Goal: Information Seeking & Learning: Understand process/instructions

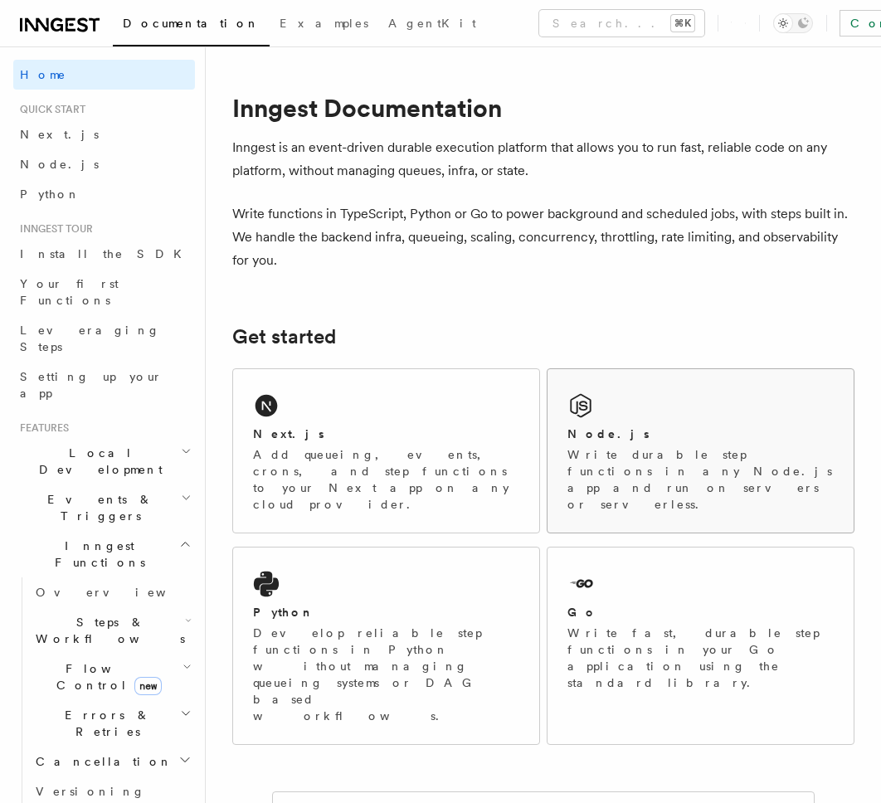
click at [603, 417] on div "Node.js Write durable step functions in any Node.js app and run on servers or s…" at bounding box center [701, 450] width 306 height 163
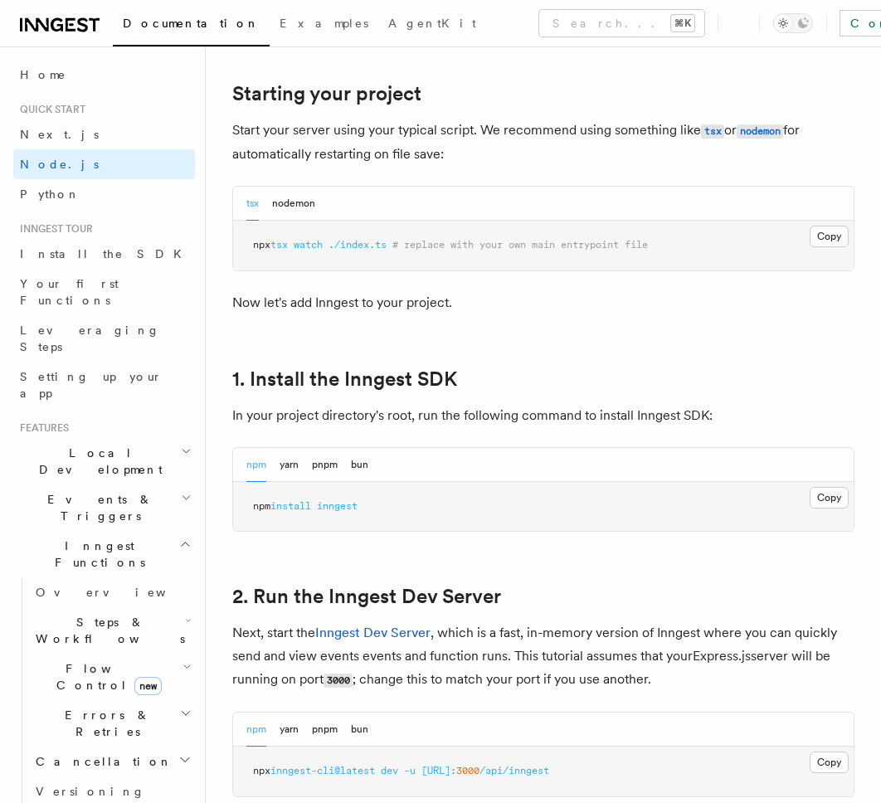
scroll to position [811, 0]
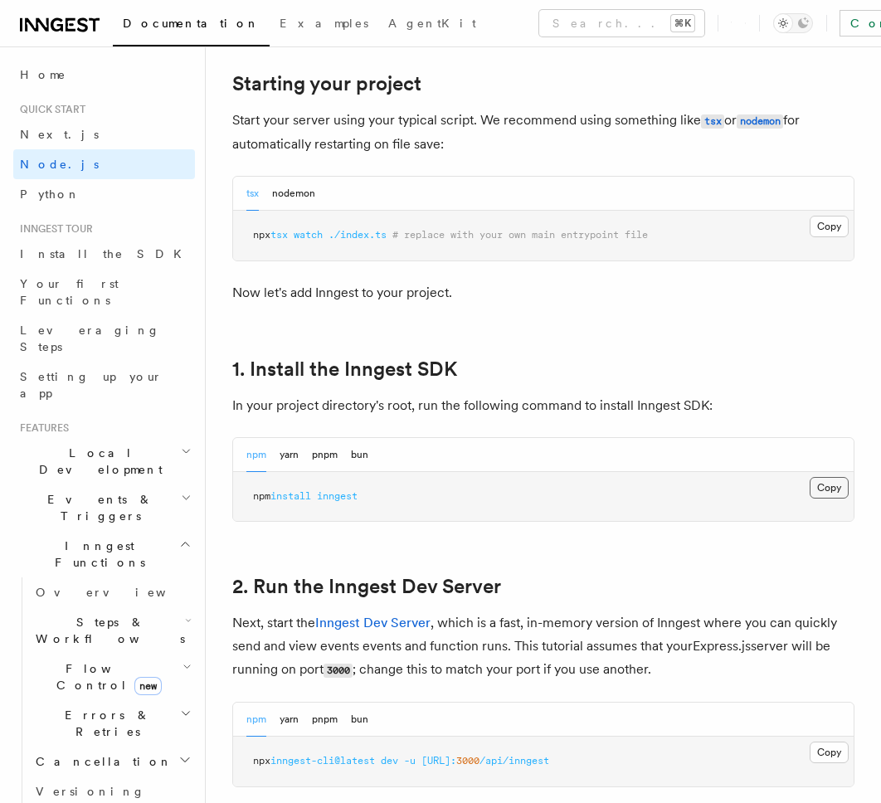
click at [824, 494] on button "Copy Copied" at bounding box center [829, 488] width 39 height 22
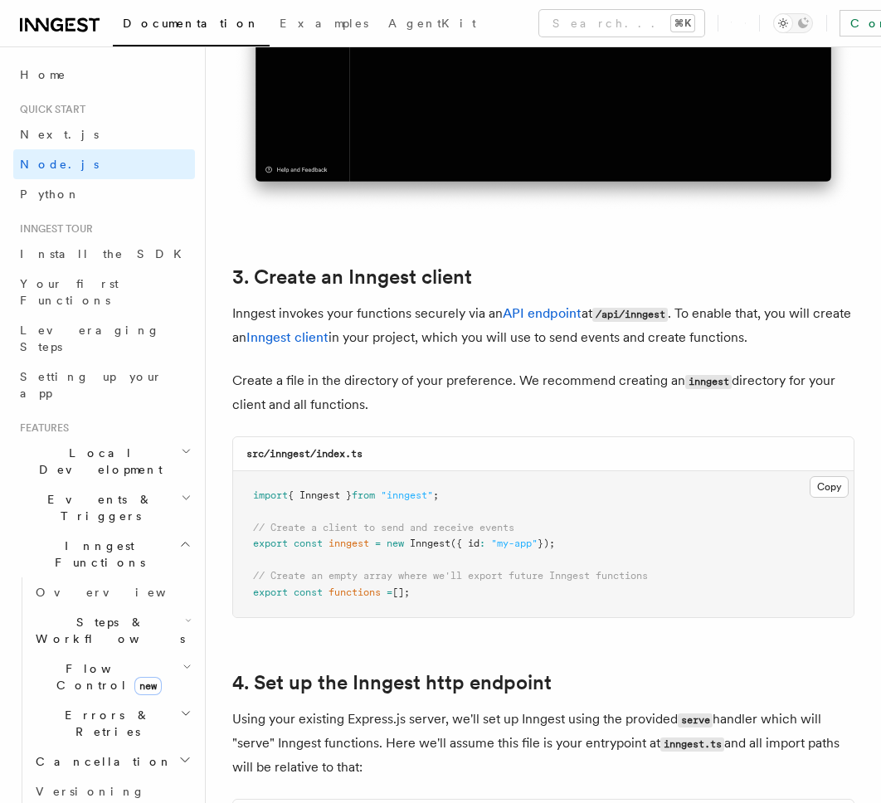
scroll to position [1924, 0]
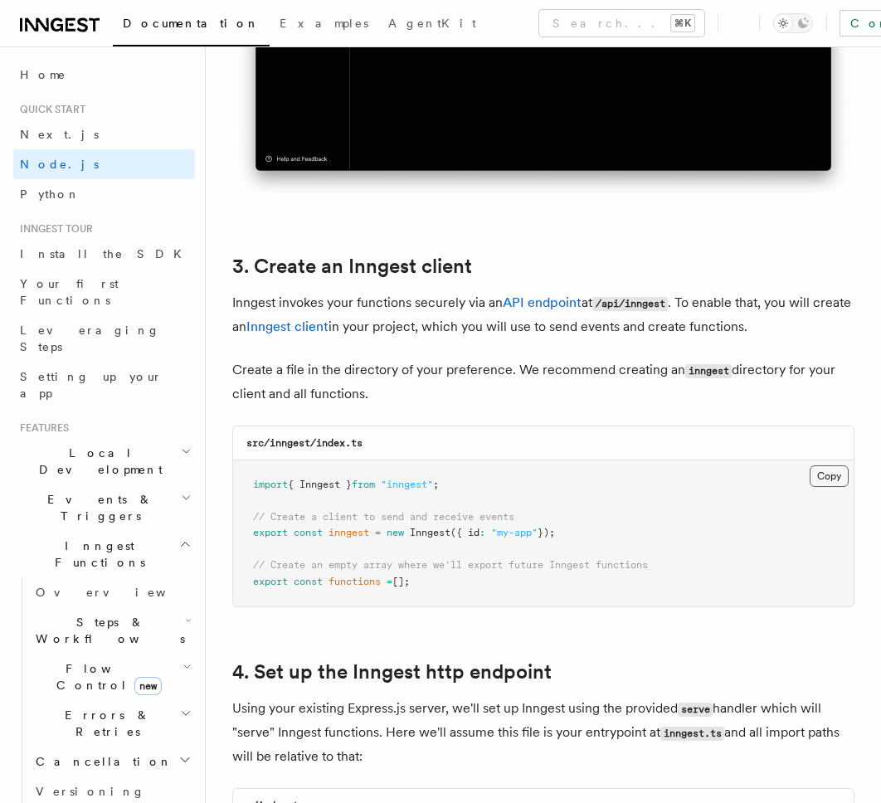
click at [823, 479] on button "Copy Copied" at bounding box center [829, 476] width 39 height 22
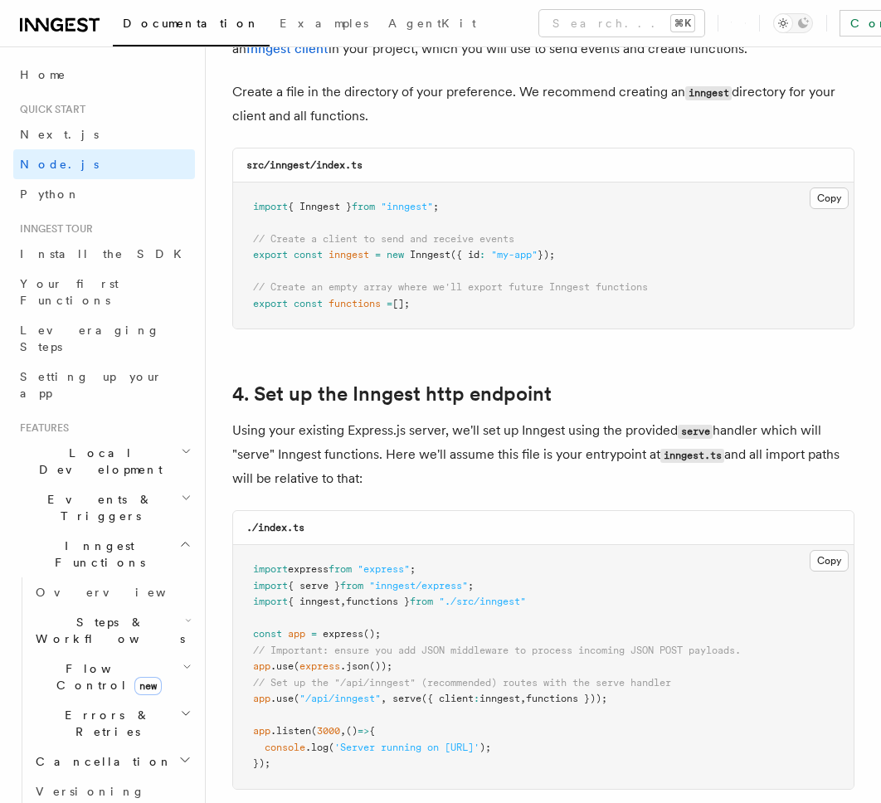
scroll to position [2322, 0]
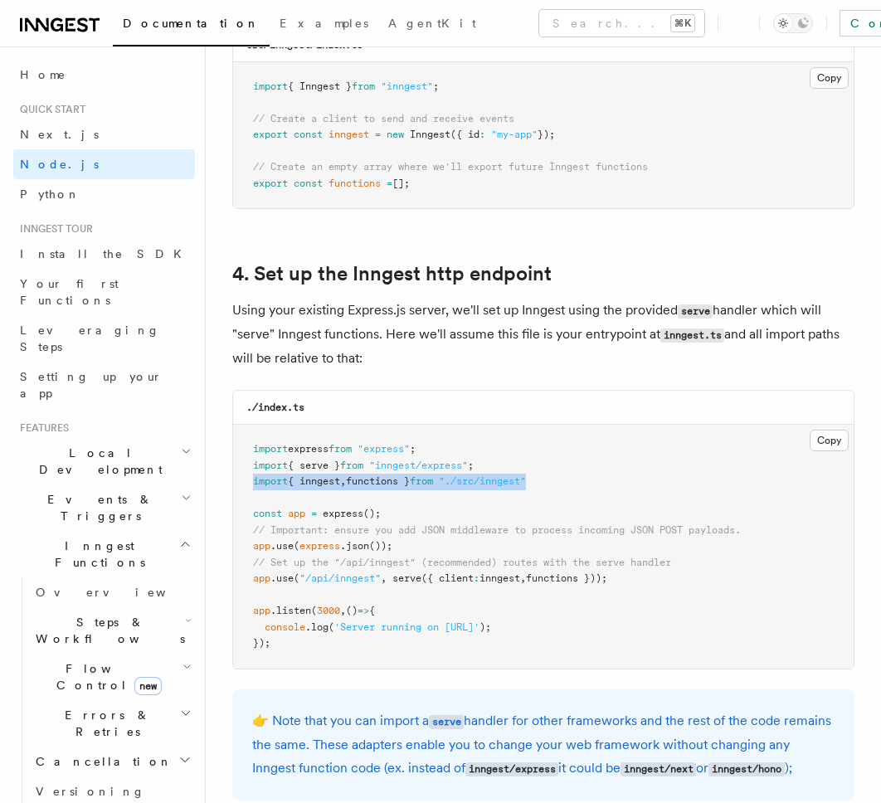
drag, startPoint x: 547, startPoint y: 480, endPoint x: 246, endPoint y: 476, distance: 300.4
click at [246, 476] on pre "import express from "express" ; import { serve } from "inngest/express" ; impor…" at bounding box center [543, 547] width 621 height 244
copy span "import { inngest , functions } from "./src/inngest""
drag, startPoint x: 647, startPoint y: 578, endPoint x: 250, endPoint y: 586, distance: 397.5
click at [250, 586] on pre "import express from "express" ; import { serve } from "inngest/express" ; impor…" at bounding box center [543, 547] width 621 height 244
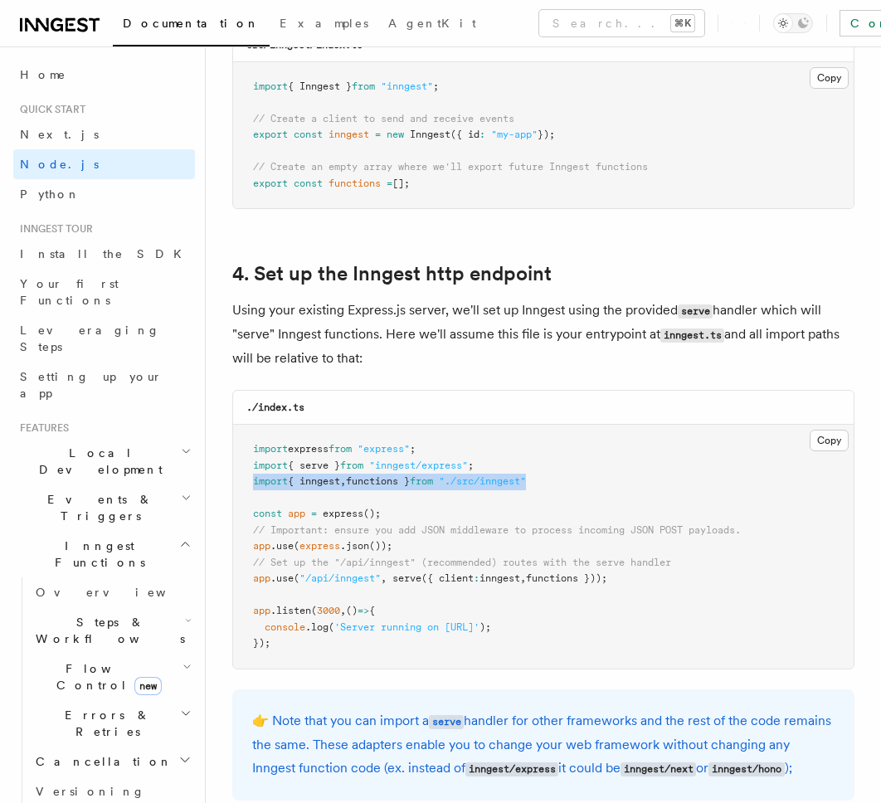
copy span "app .use ( "/api/inngest" , serve ({ client : inngest , functions }));"
drag, startPoint x: 467, startPoint y: 465, endPoint x: 242, endPoint y: 465, distance: 224.9
click at [242, 465] on pre "import express from "express" ; import { serve } from "inngest/express" ; impor…" at bounding box center [543, 547] width 621 height 244
copy span "import { serve } from "inngest/express" ;"
